Goal: Information Seeking & Learning: Learn about a topic

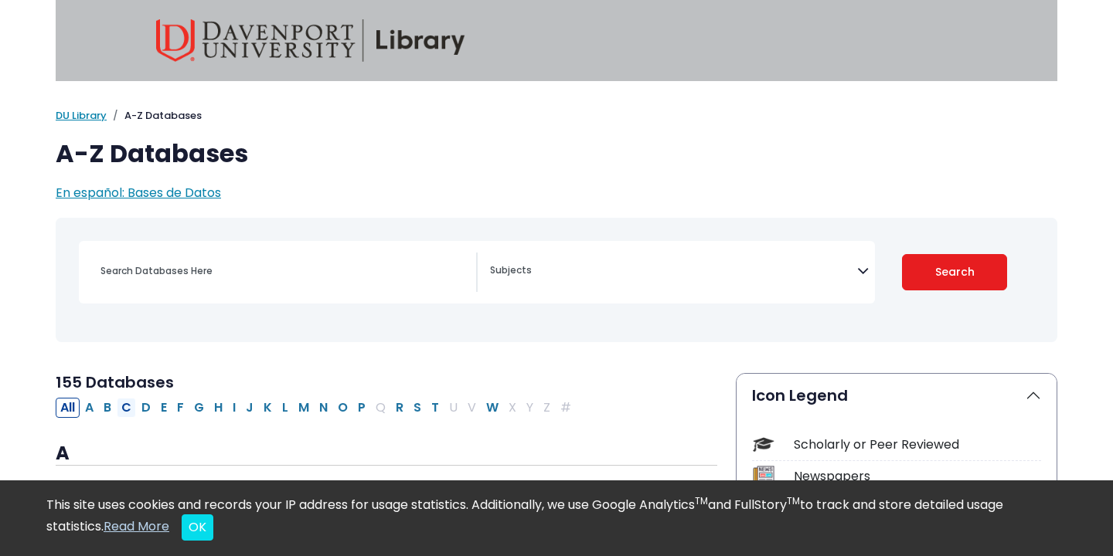
click at [130, 408] on button "C" at bounding box center [126, 408] width 19 height 20
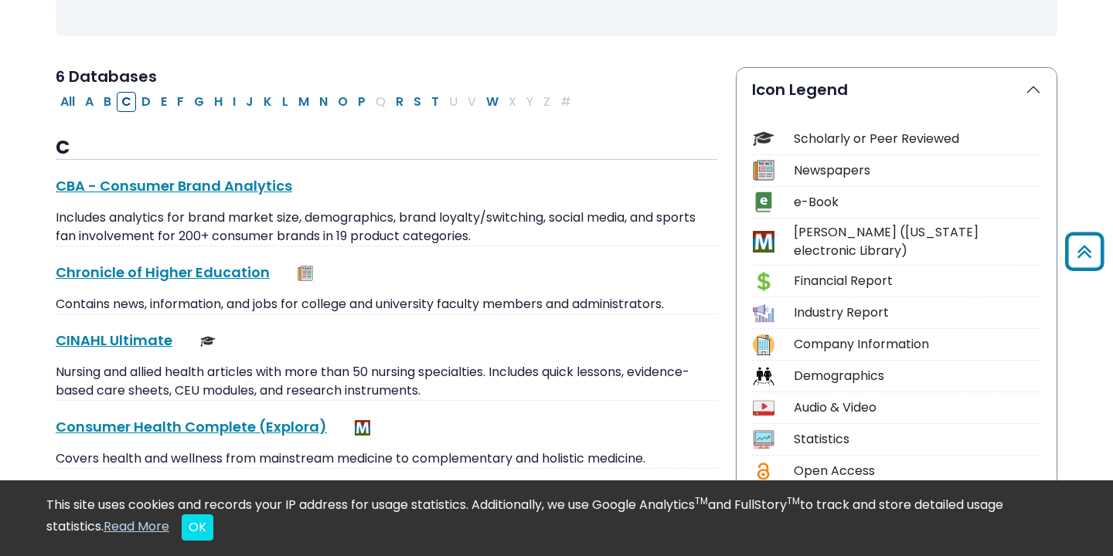
scroll to position [308, 0]
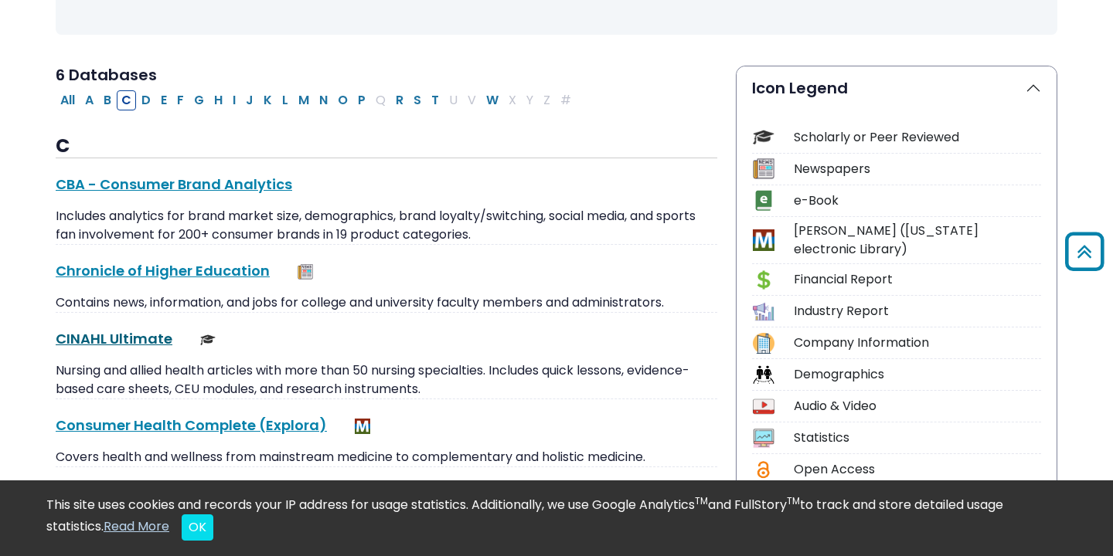
click at [142, 344] on link "CINAHL Ultimate This link opens in a new window" at bounding box center [114, 338] width 117 height 19
click at [360, 100] on button "P" at bounding box center [361, 100] width 17 height 20
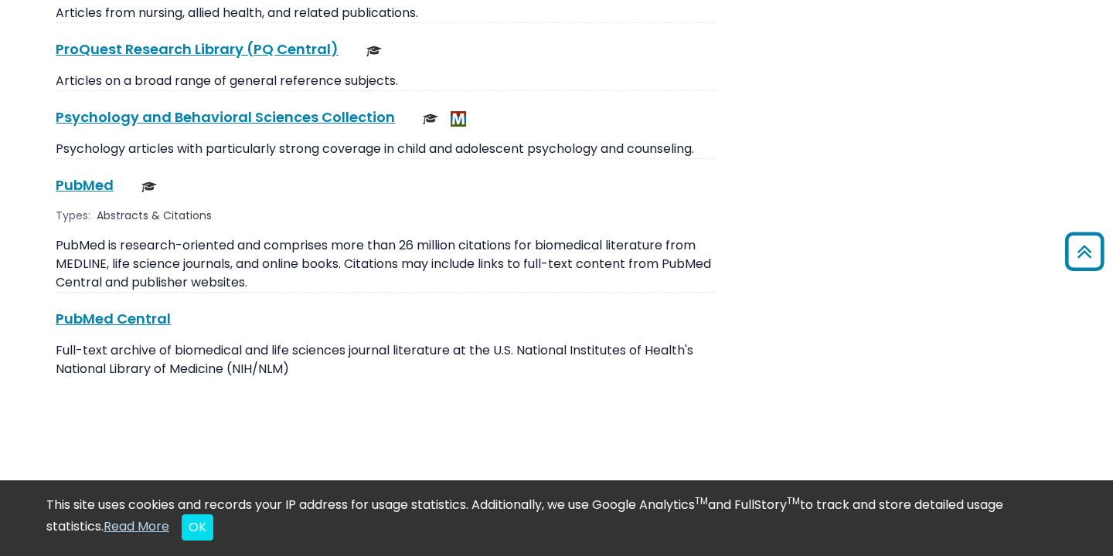
scroll to position [2429, 0]
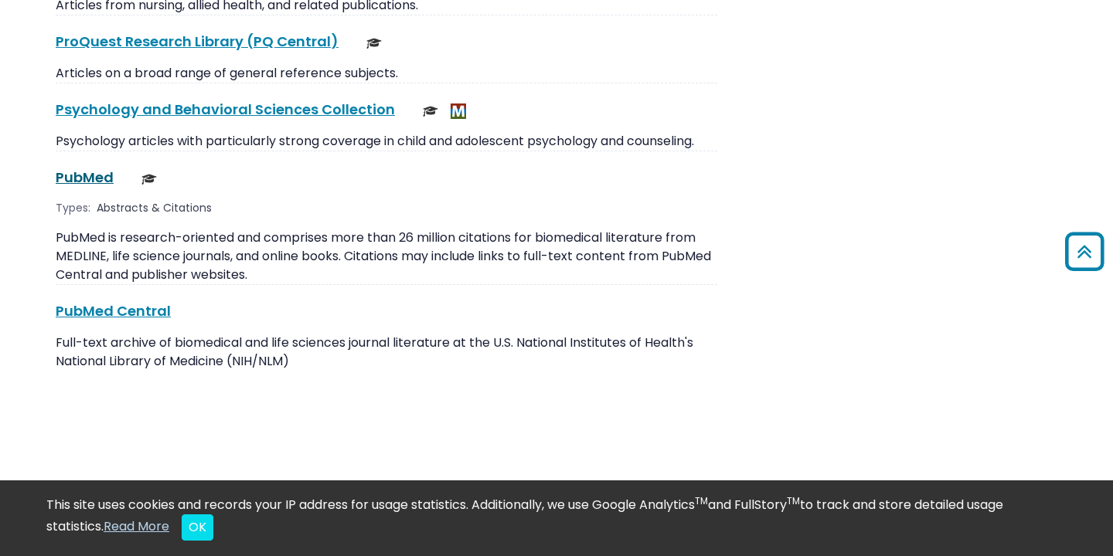
click at [101, 168] on link "PubMed This link opens in a new window" at bounding box center [85, 177] width 58 height 19
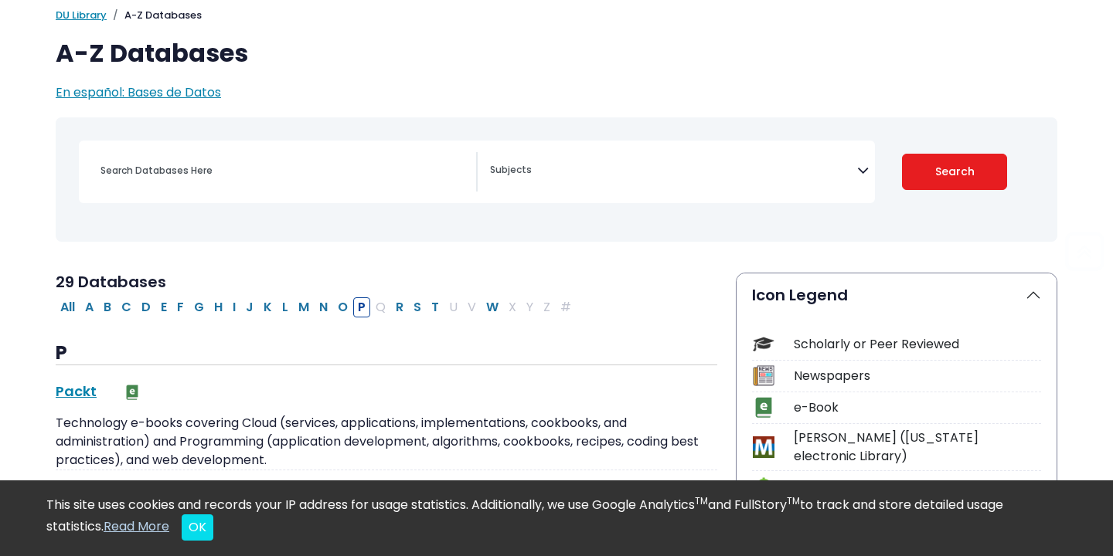
scroll to position [115, 0]
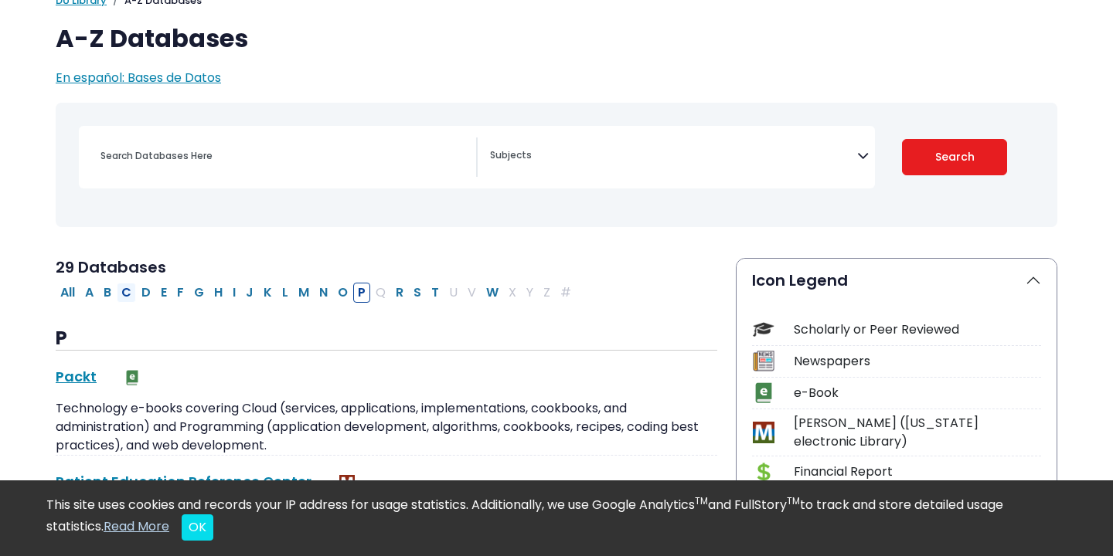
click at [120, 289] on button "C" at bounding box center [126, 293] width 19 height 20
select select "Database Subject Filter"
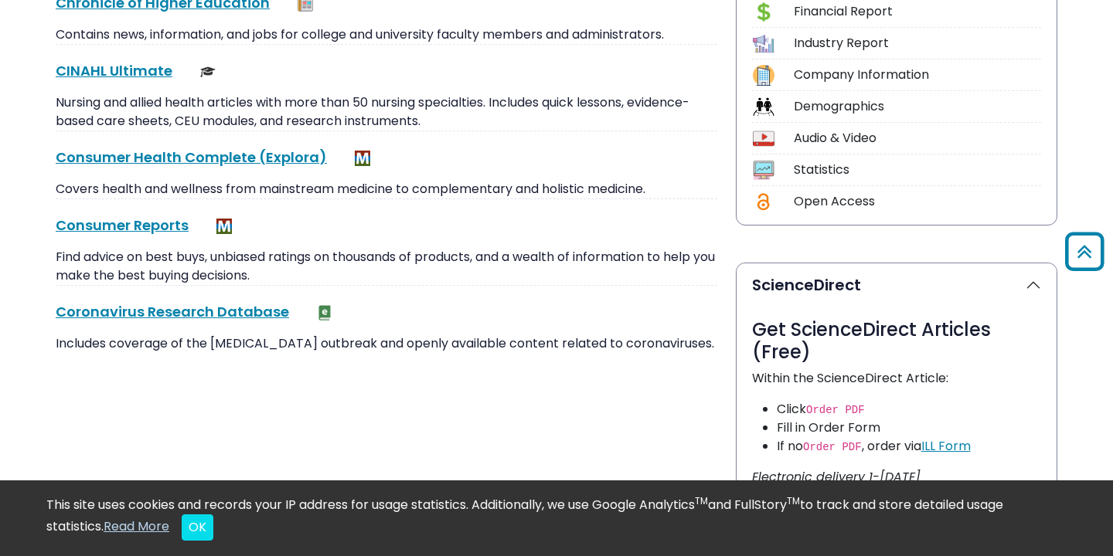
scroll to position [573, 0]
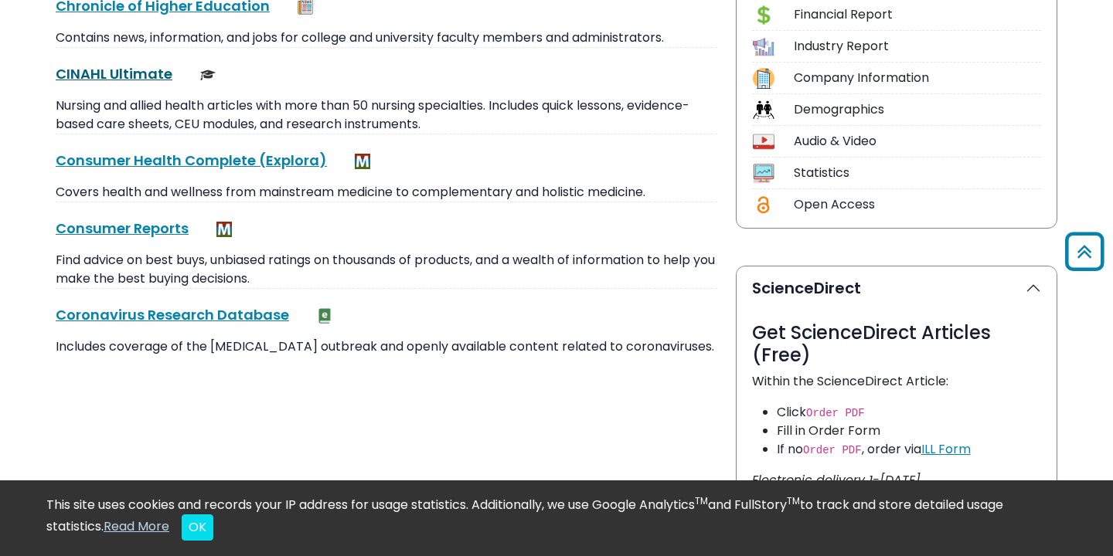
click at [152, 77] on link "CINAHL Ultimate This link opens in a new window" at bounding box center [114, 73] width 117 height 19
